Goal: Find specific page/section: Find specific page/section

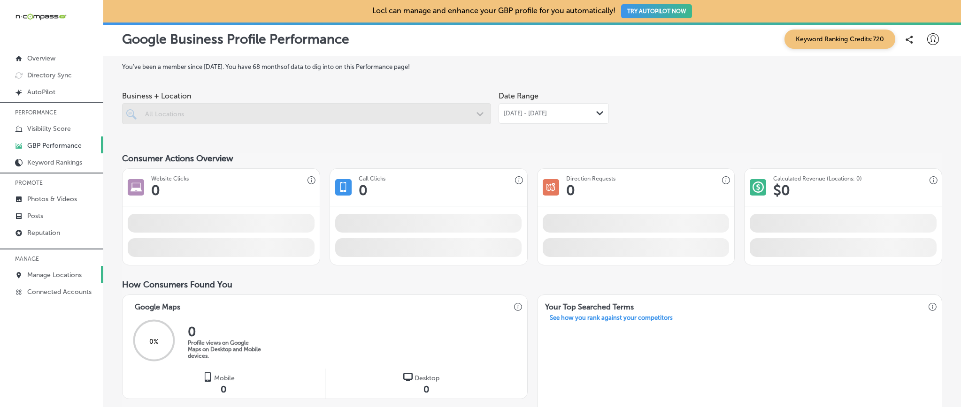
click at [66, 276] on p "Manage Locations" at bounding box center [54, 275] width 54 height 8
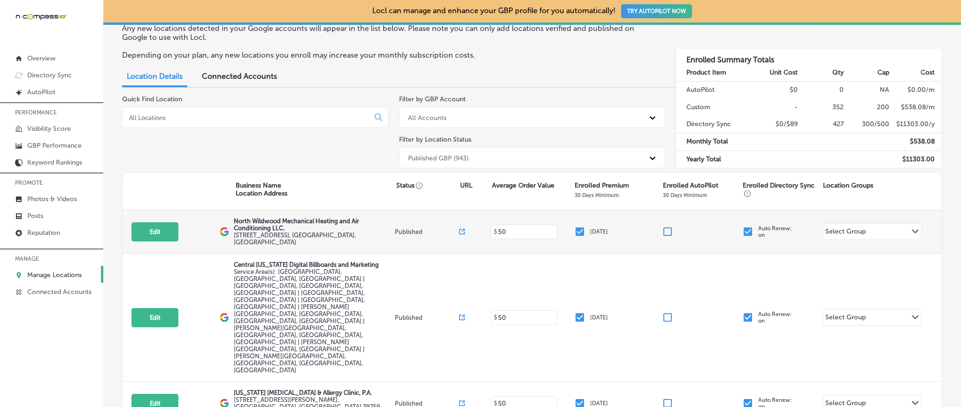
scroll to position [90, 0]
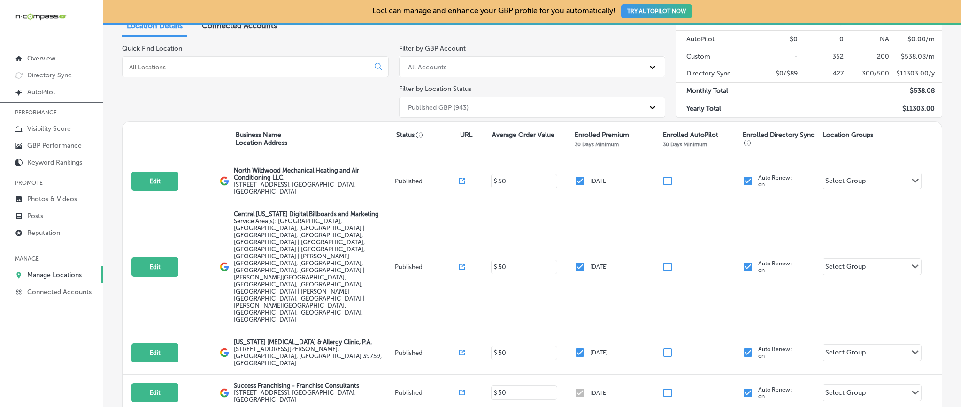
click at [148, 67] on input at bounding box center [247, 67] width 239 height 8
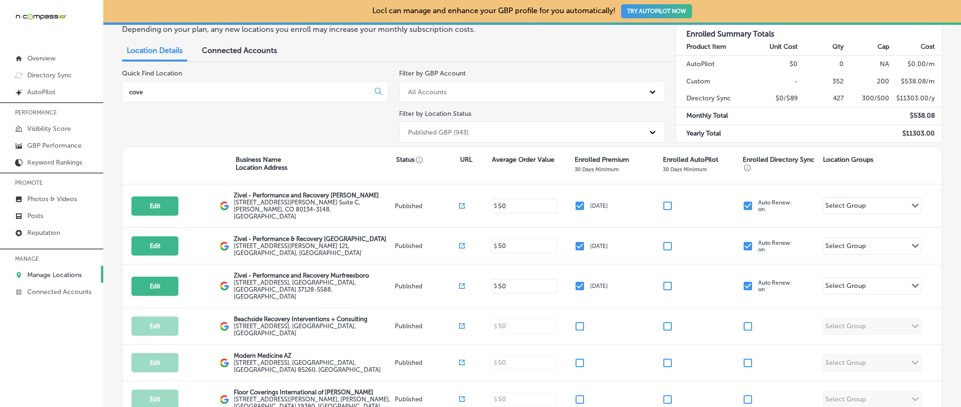
scroll to position [124, 0]
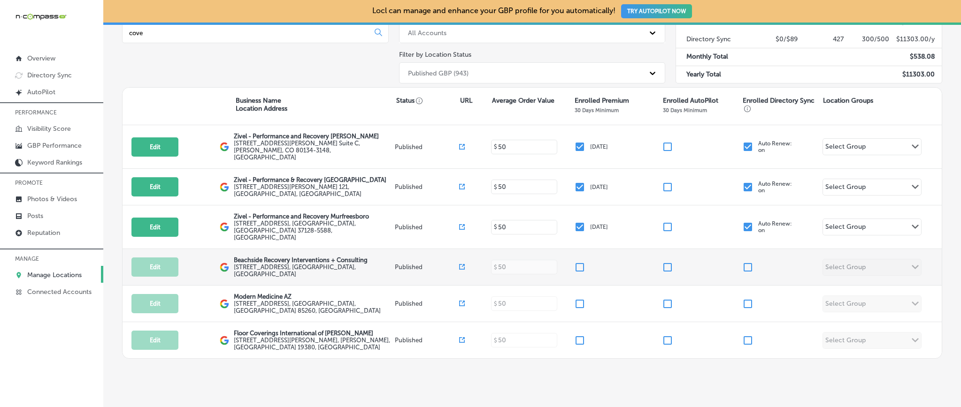
type input "cove"
click at [577, 262] on input "checkbox" at bounding box center [579, 267] width 11 height 11
checkbox input "true"
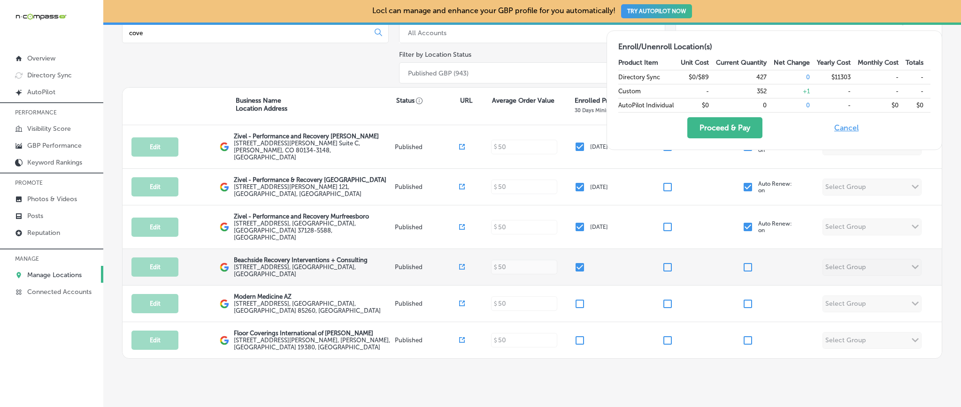
drag, startPoint x: 744, startPoint y: 251, endPoint x: 739, endPoint y: 263, distance: 13.9
click at [744, 262] on input "checkbox" at bounding box center [747, 267] width 11 height 11
checkbox input "true"
drag, startPoint x: 578, startPoint y: 250, endPoint x: 588, endPoint y: 255, distance: 11.1
click at [579, 262] on input "checkbox" at bounding box center [579, 267] width 11 height 11
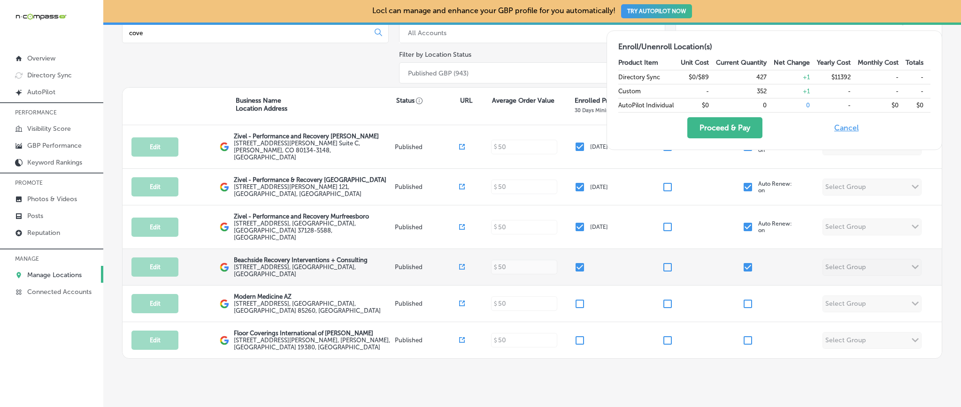
checkbox input "false"
click at [742, 262] on input "checkbox" at bounding box center [747, 267] width 11 height 11
checkbox input "false"
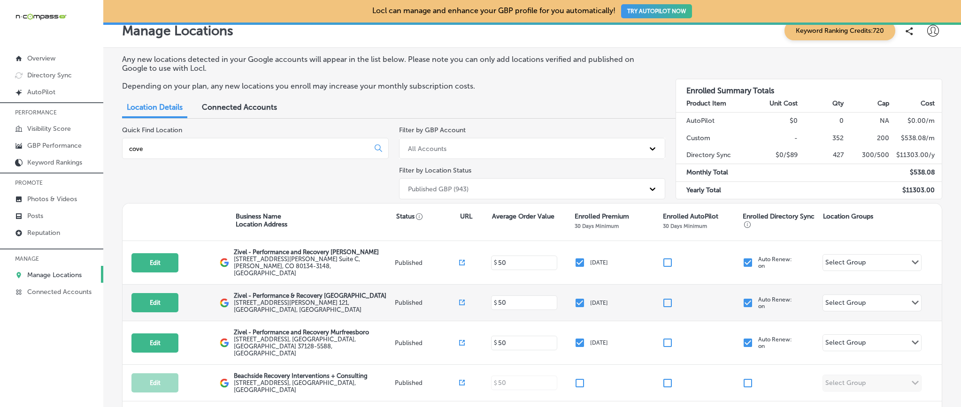
scroll to position [0, 0]
